Goal: Transaction & Acquisition: Purchase product/service

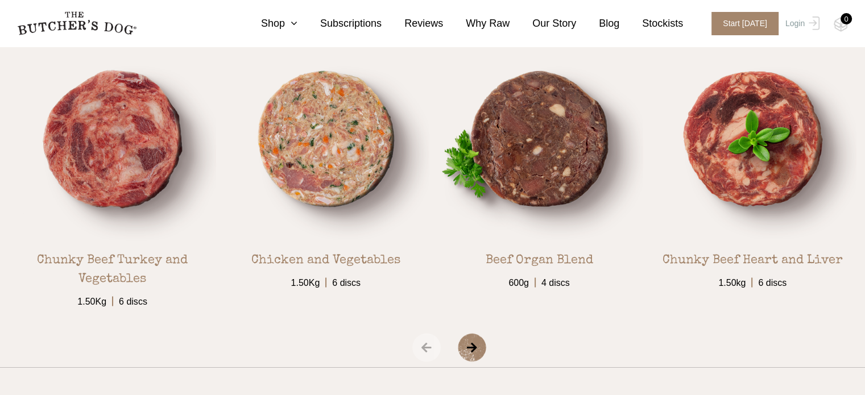
scroll to position [1987, 0]
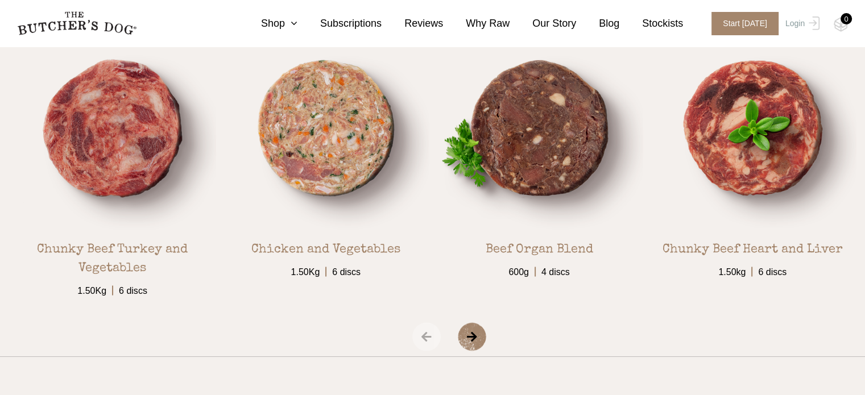
click at [478, 337] on span "›" at bounding box center [486, 336] width 57 height 28
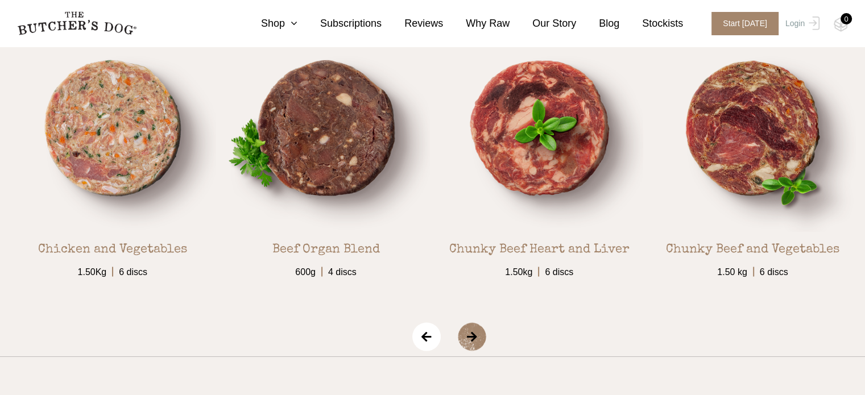
click at [478, 337] on span "›" at bounding box center [486, 336] width 57 height 28
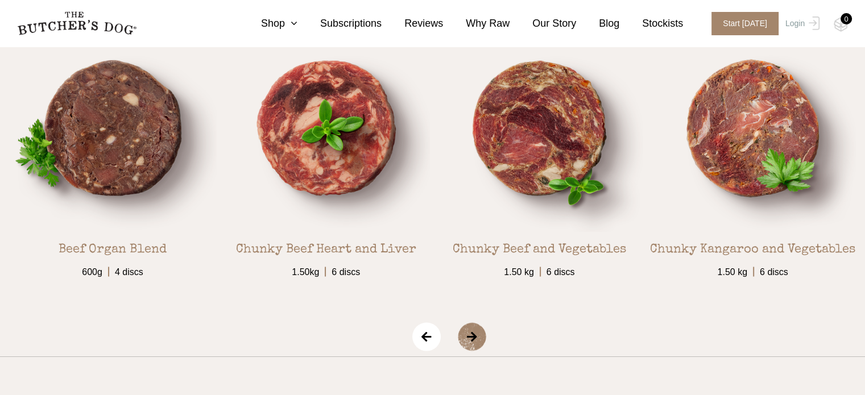
click at [478, 337] on span "›" at bounding box center [486, 336] width 57 height 28
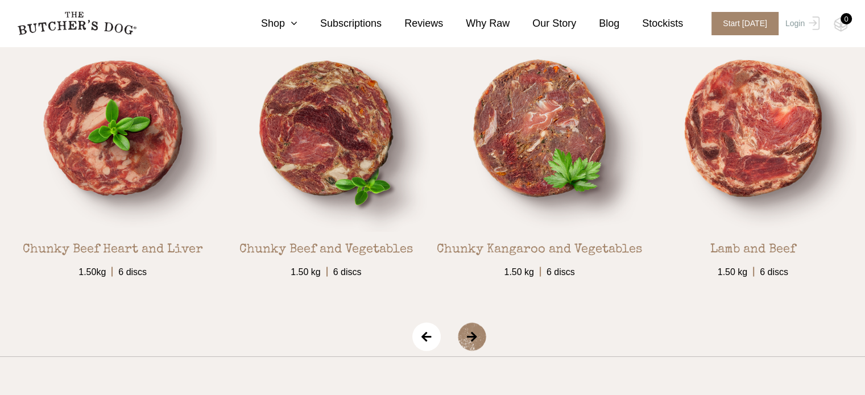
click at [478, 337] on span "›" at bounding box center [486, 336] width 57 height 28
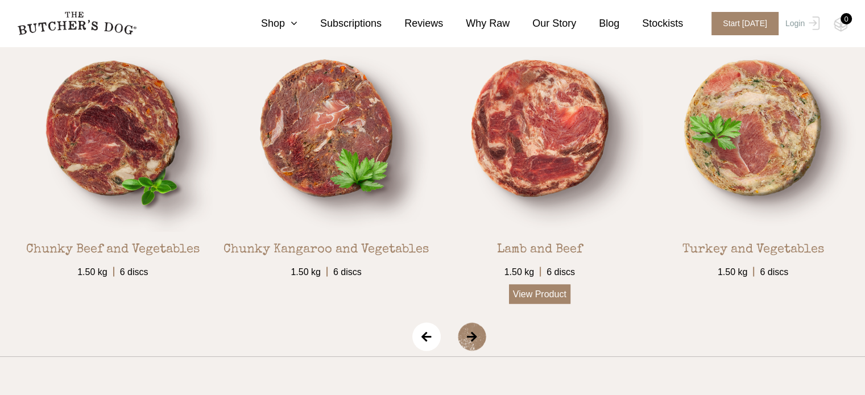
click at [534, 290] on link "View Product" at bounding box center [539, 293] width 61 height 19
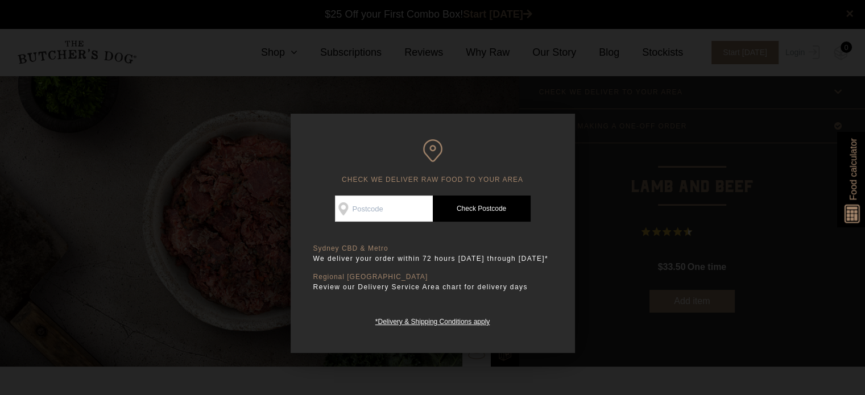
click at [400, 210] on input "Check Availability At" at bounding box center [384, 209] width 98 height 26
type input "3777"
click at [468, 205] on link "Check Postcode" at bounding box center [482, 209] width 98 height 26
